Goal: Navigation & Orientation: Find specific page/section

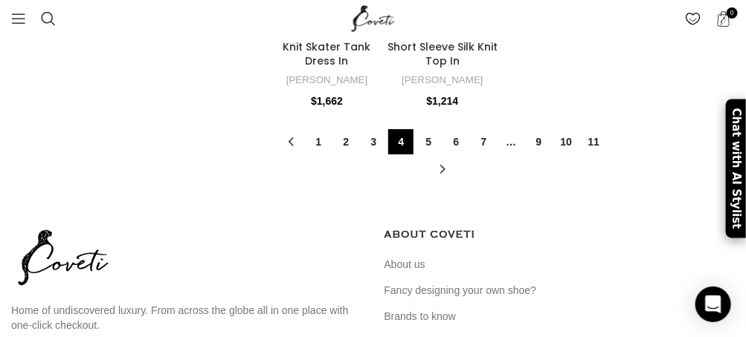
scroll to position [3271, 0]
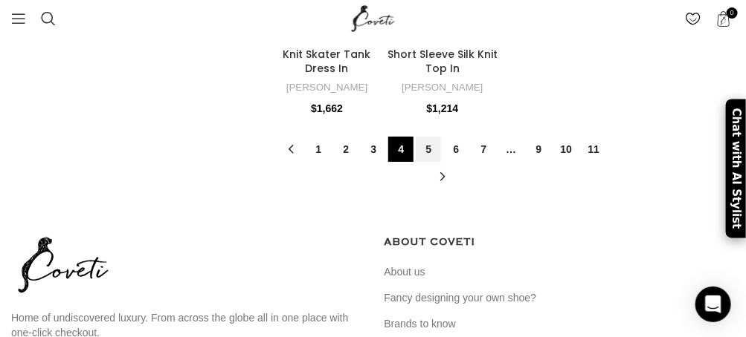
click at [432, 147] on link "5" at bounding box center [428, 149] width 25 height 25
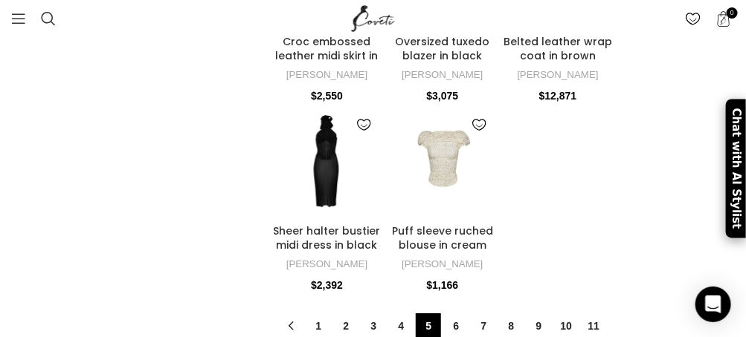
scroll to position [3122, 0]
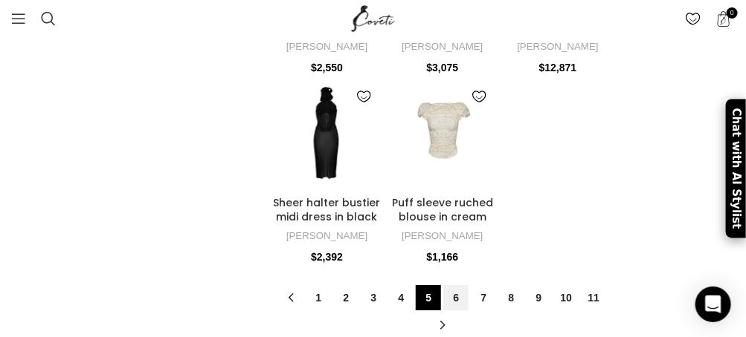
click at [462, 285] on link "6" at bounding box center [455, 297] width 25 height 25
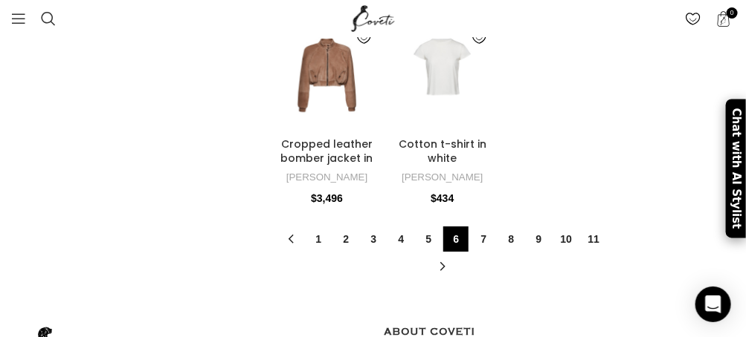
scroll to position [3196, 0]
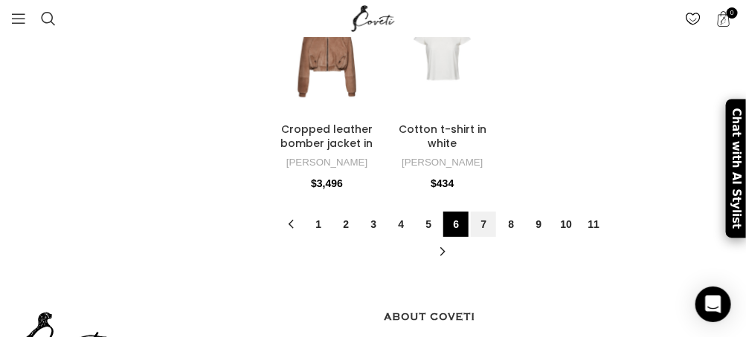
click at [489, 212] on link "7" at bounding box center [483, 224] width 25 height 25
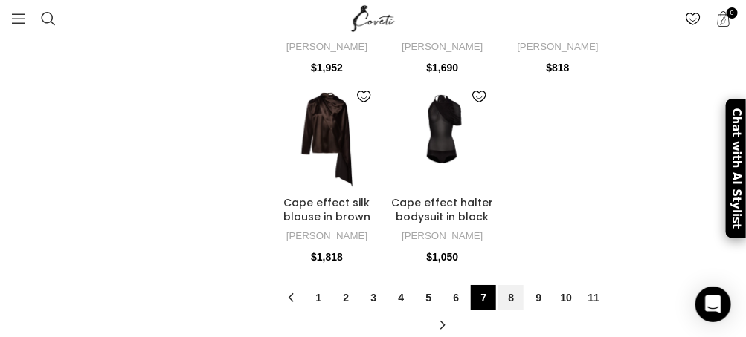
scroll to position [3196, 0]
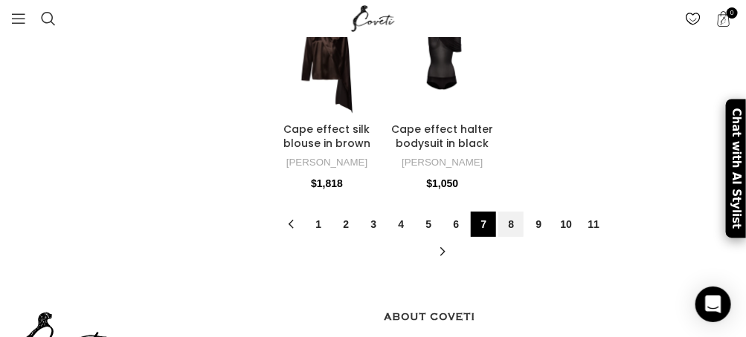
click at [507, 215] on link "8" at bounding box center [510, 224] width 25 height 25
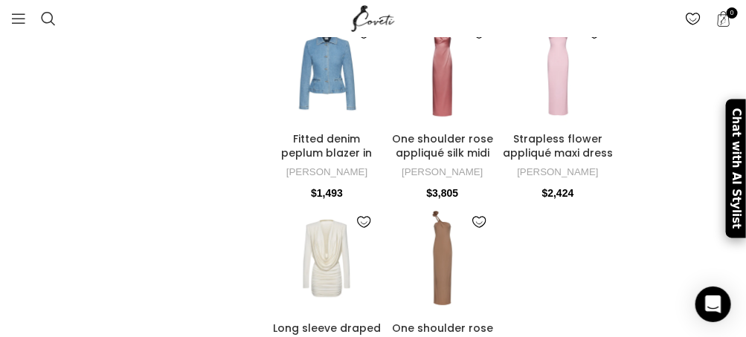
scroll to position [3122, 0]
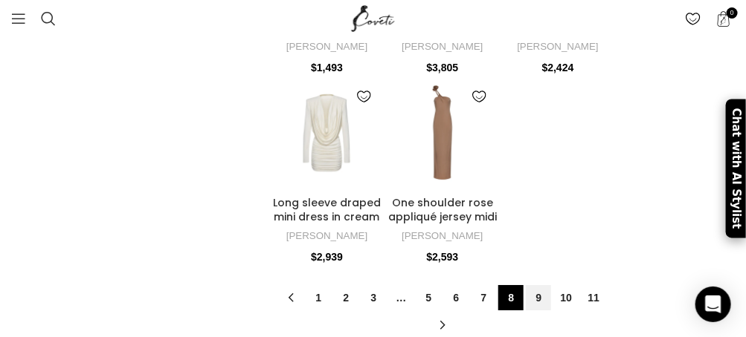
click at [544, 292] on link "9" at bounding box center [538, 297] width 25 height 25
